Goal: Task Accomplishment & Management: Complete application form

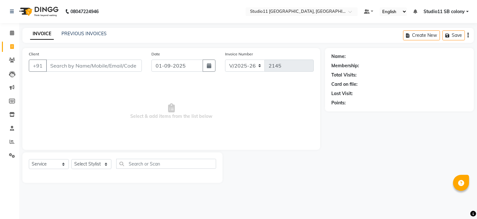
select select "7717"
select select "service"
type input "7708943696"
click at [124, 66] on span "Add Client" at bounding box center [126, 65] width 25 height 6
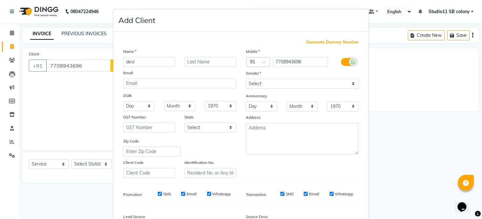
type input "devi"
click at [287, 87] on select "Select [DEMOGRAPHIC_DATA] [DEMOGRAPHIC_DATA] Other Prefer Not To Say" at bounding box center [302, 84] width 113 height 10
select select "[DEMOGRAPHIC_DATA]"
click at [246, 79] on select "Select [DEMOGRAPHIC_DATA] [DEMOGRAPHIC_DATA] Other Prefer Not To Say" at bounding box center [302, 84] width 113 height 10
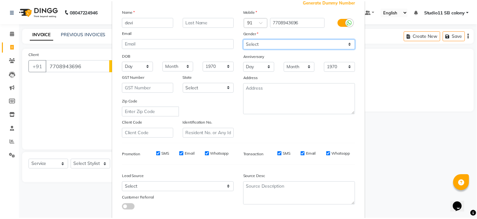
scroll to position [77, 0]
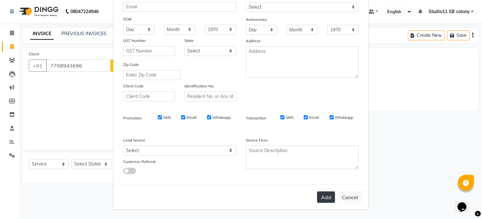
click at [321, 196] on button "Add" at bounding box center [326, 197] width 18 height 12
select select
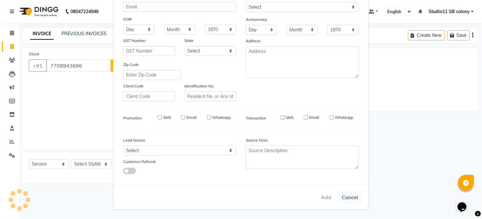
select select
checkbox input "false"
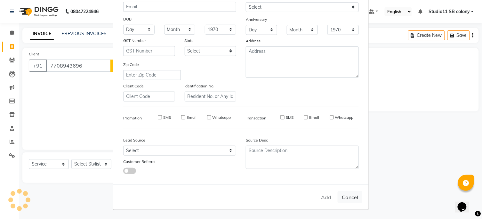
checkbox input "false"
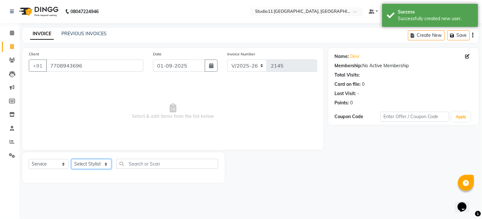
click at [80, 162] on select "Select Stylist [PERSON_NAME] Dani [PERSON_NAME] Josna kaif [PERSON_NAME] [PERSO…" at bounding box center [91, 164] width 40 height 10
select select "68835"
click at [71, 159] on select "Select Stylist [PERSON_NAME] Dani [PERSON_NAME] Josna kaif [PERSON_NAME] [PERSO…" at bounding box center [91, 164] width 40 height 10
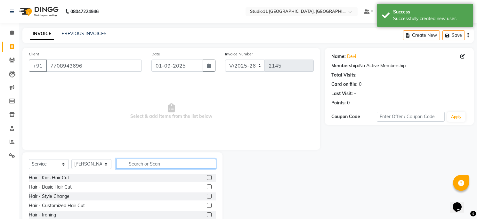
click at [159, 163] on input "text" at bounding box center [166, 164] width 100 height 10
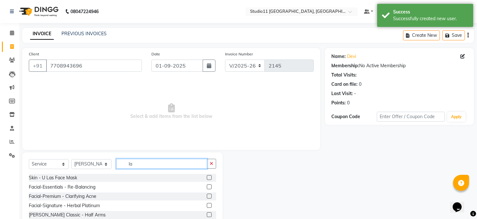
type input "l"
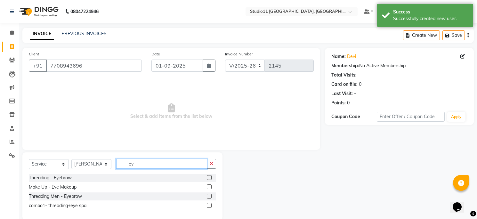
type input "ey"
click at [208, 178] on label at bounding box center [209, 177] width 5 height 5
click at [208, 178] on input "checkbox" at bounding box center [209, 178] width 4 height 4
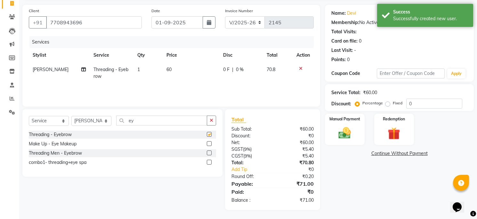
checkbox input "false"
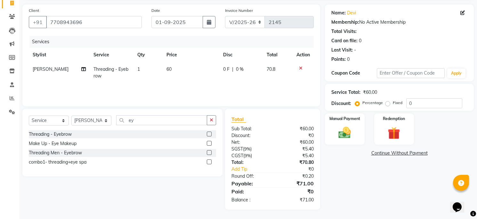
click at [173, 70] on td "60" at bounding box center [191, 72] width 57 height 21
select select "68835"
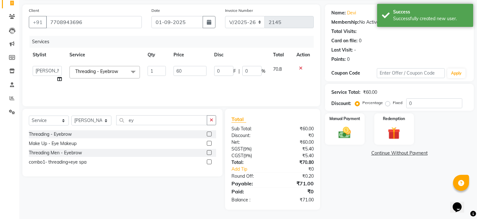
click at [174, 70] on input "60" at bounding box center [190, 71] width 33 height 10
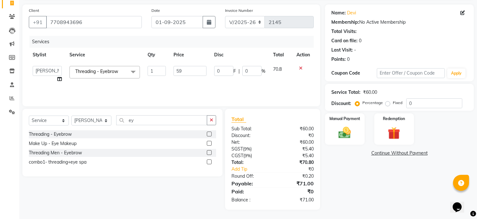
type input "59.4"
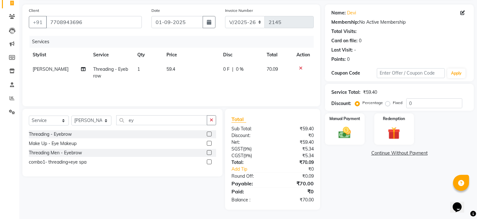
click at [171, 79] on td "59.4" at bounding box center [191, 72] width 57 height 21
select select "68835"
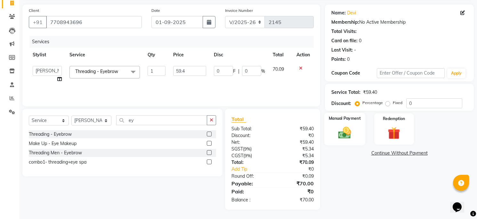
click at [339, 132] on img at bounding box center [344, 132] width 21 height 15
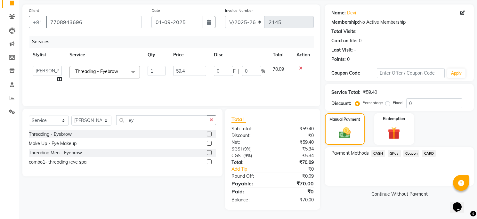
click at [394, 147] on div "Payment Methods CASH GPay Coupon CARD" at bounding box center [399, 166] width 149 height 38
click at [393, 155] on span "GPay" at bounding box center [394, 153] width 13 height 7
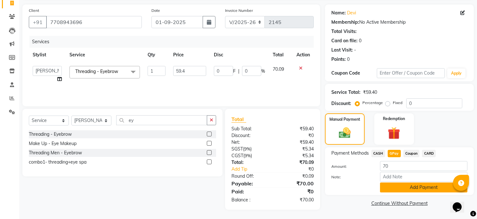
click at [393, 184] on button "Add Payment" at bounding box center [423, 187] width 87 height 10
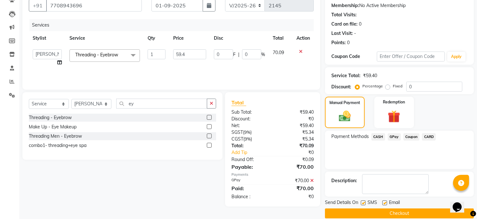
scroll to position [69, 0]
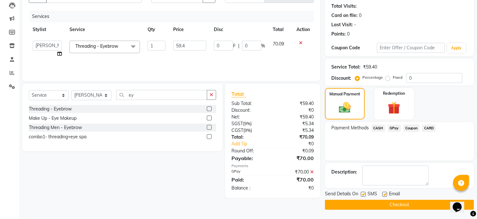
click at [382, 195] on label at bounding box center [384, 194] width 5 height 5
click at [382, 195] on input "checkbox" at bounding box center [384, 194] width 4 height 4
checkbox input "false"
click at [361, 190] on div "SMS" at bounding box center [371, 194] width 21 height 8
click at [362, 193] on label at bounding box center [363, 194] width 5 height 5
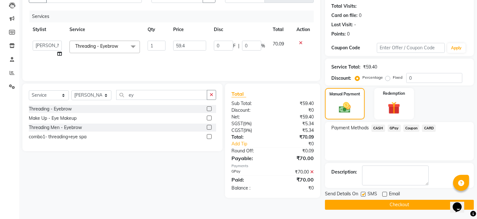
click at [362, 193] on input "checkbox" at bounding box center [363, 194] width 4 height 4
checkbox input "false"
click at [357, 203] on button "Checkout" at bounding box center [399, 205] width 149 height 10
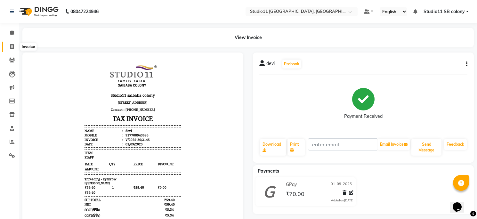
click at [13, 49] on icon at bounding box center [12, 46] width 4 height 5
select select "service"
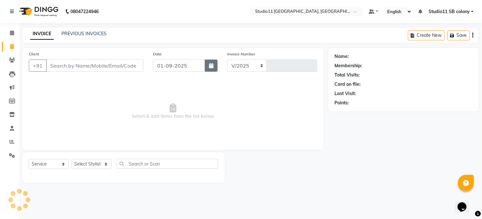
select select "7717"
type input "2146"
click at [73, 59] on div "Client +91" at bounding box center [86, 64] width 124 height 26
click at [63, 73] on div "Client +91" at bounding box center [86, 64] width 124 height 26
click at [65, 62] on input "Client" at bounding box center [94, 66] width 97 height 12
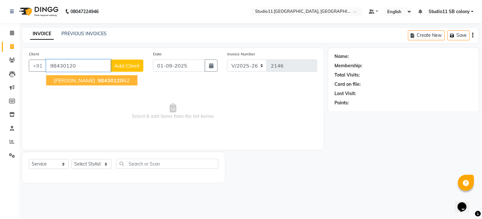
click at [74, 81] on span "[PERSON_NAME]" at bounding box center [74, 80] width 41 height 6
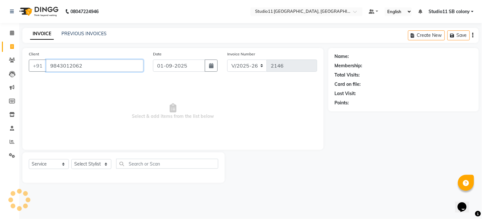
type input "9843012062"
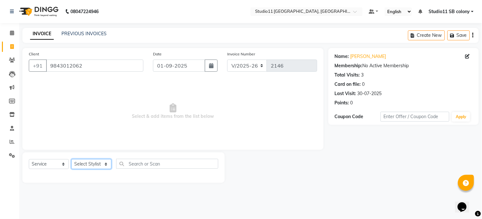
drag, startPoint x: 99, startPoint y: 166, endPoint x: 96, endPoint y: 161, distance: 5.3
click at [99, 166] on select "Select Stylist [PERSON_NAME] Dani [PERSON_NAME] Josna kaif [PERSON_NAME] [PERSO…" at bounding box center [91, 164] width 40 height 10
select select "82474"
click at [71, 159] on select "Select Stylist [PERSON_NAME] Dani [PERSON_NAME] Josna kaif [PERSON_NAME] [PERSO…" at bounding box center [91, 164] width 40 height 10
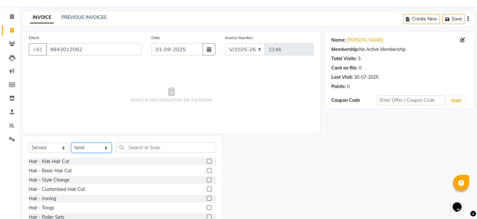
scroll to position [37, 0]
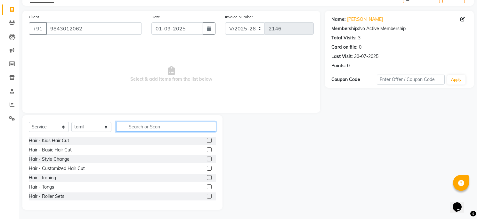
click at [136, 124] on input "text" at bounding box center [166, 127] width 100 height 10
type input "h"
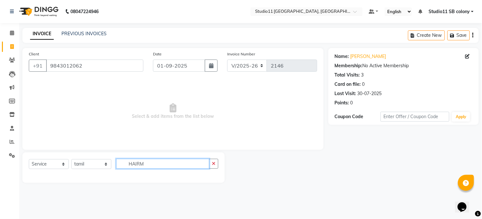
click at [149, 166] on input "HAIRM" at bounding box center [162, 164] width 93 height 10
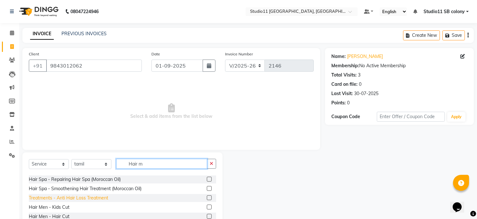
scroll to position [71, 0]
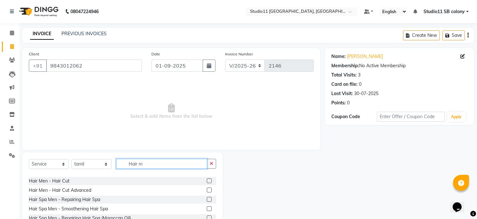
type input "Hair m"
click at [207, 179] on label at bounding box center [209, 180] width 5 height 5
click at [207, 179] on input "checkbox" at bounding box center [209, 181] width 4 height 4
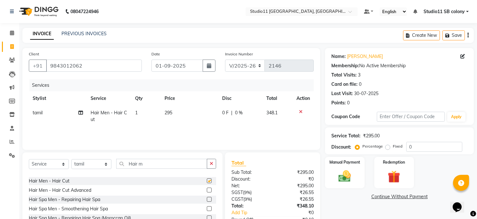
checkbox input "false"
click at [168, 165] on input "Hair m" at bounding box center [161, 164] width 91 height 10
type input "H"
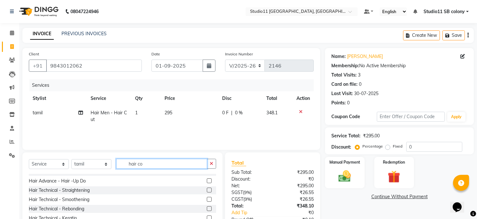
scroll to position [0, 0]
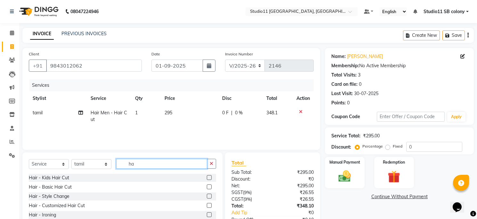
type input "h"
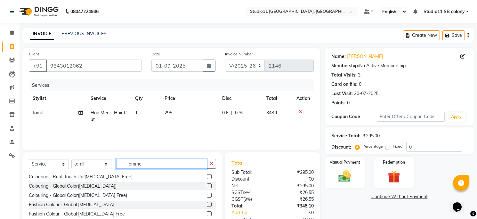
scroll to position [36, 0]
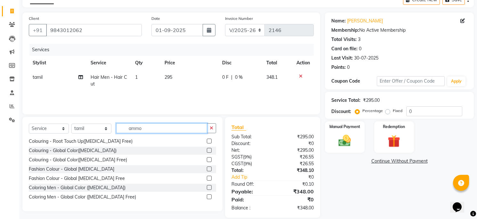
type input "ammo"
click at [207, 198] on label at bounding box center [209, 196] width 5 height 5
click at [207, 198] on input "checkbox" at bounding box center [209, 197] width 4 height 4
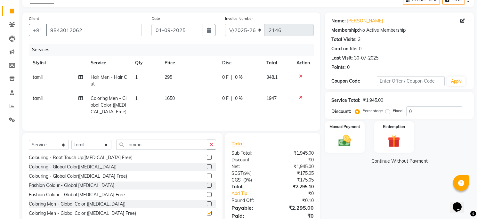
checkbox input "false"
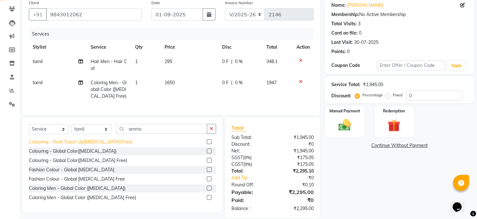
scroll to position [65, 0]
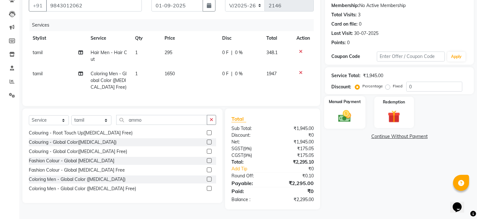
click at [334, 114] on div "Manual Payment" at bounding box center [344, 112] width 41 height 33
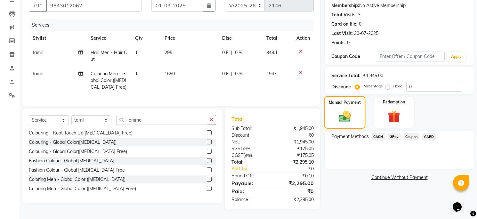
click at [358, 103] on div "Manual Payment" at bounding box center [344, 112] width 41 height 33
click at [379, 133] on span "CASH" at bounding box center [378, 136] width 14 height 7
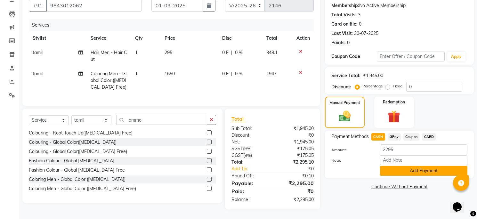
click at [420, 166] on button "Add Payment" at bounding box center [423, 171] width 87 height 10
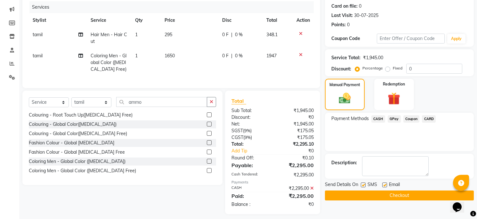
scroll to position [88, 0]
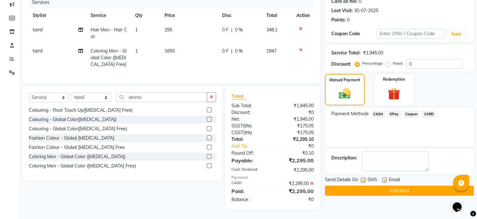
click at [364, 178] on label at bounding box center [363, 180] width 5 height 5
click at [364, 178] on input "checkbox" at bounding box center [363, 180] width 4 height 4
checkbox input "false"
click at [386, 178] on label at bounding box center [384, 180] width 5 height 5
click at [386, 178] on input "checkbox" at bounding box center [384, 180] width 4 height 4
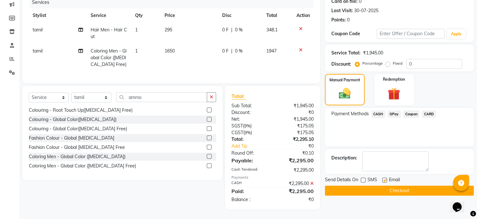
checkbox input "false"
drag, startPoint x: 385, startPoint y: 187, endPoint x: 287, endPoint y: 204, distance: 100.1
click at [385, 187] on button "Checkout" at bounding box center [399, 191] width 149 height 10
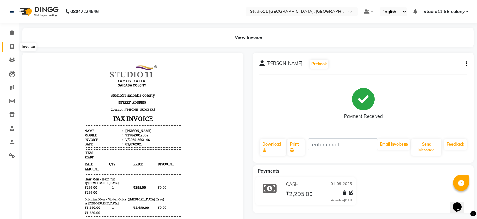
click at [10, 49] on icon at bounding box center [12, 46] width 4 height 5
select select "service"
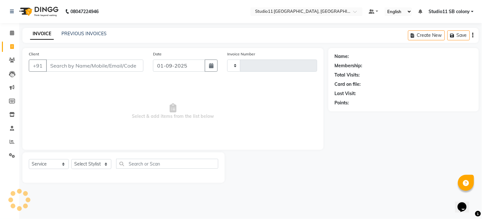
click at [83, 29] on div "INVOICE PREVIOUS INVOICES Create New Save" at bounding box center [250, 35] width 456 height 15
click at [83, 31] on link "PREVIOUS INVOICES" at bounding box center [83, 34] width 45 height 6
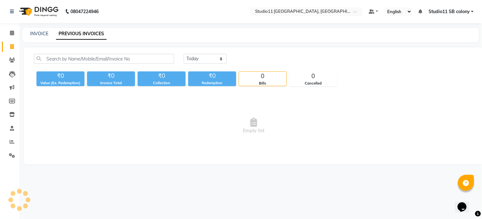
click at [72, 36] on link "PREVIOUS INVOICES" at bounding box center [81, 34] width 51 height 12
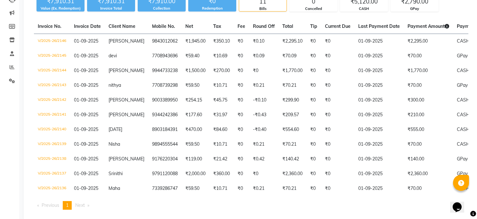
scroll to position [76, 0]
